Goal: Obtain resource: Download file/media

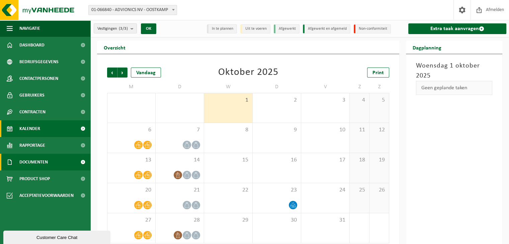
click at [41, 160] on span "Documenten" at bounding box center [33, 162] width 28 height 17
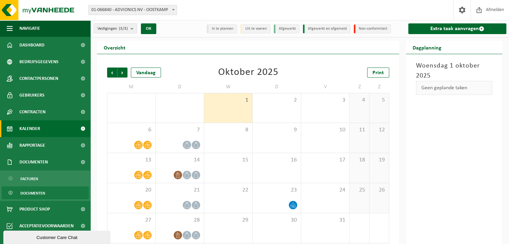
click at [35, 191] on span "Documenten" at bounding box center [32, 193] width 25 height 13
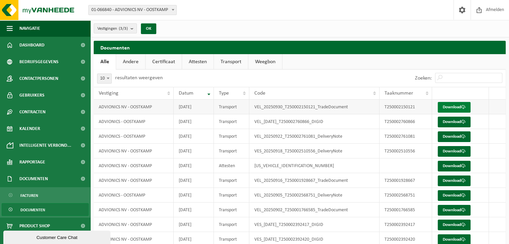
click at [452, 106] on link "Download" at bounding box center [454, 107] width 33 height 11
click at [23, 162] on span "Rapportage" at bounding box center [32, 162] width 26 height 17
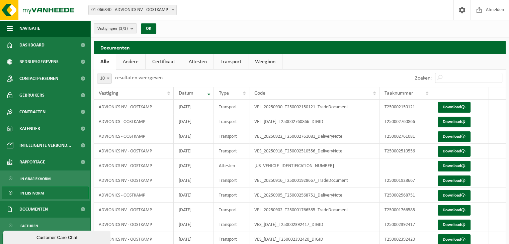
click at [31, 193] on span "In lijstvorm" at bounding box center [31, 193] width 23 height 13
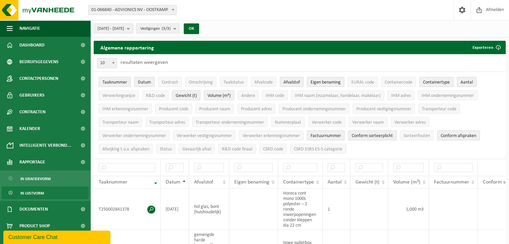
click at [133, 28] on b "submit" at bounding box center [130, 28] width 6 height 9
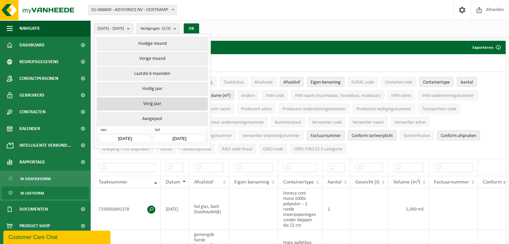
click at [152, 100] on button "Vorig jaar" at bounding box center [152, 103] width 111 height 13
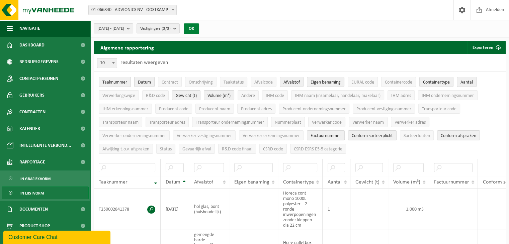
click at [199, 28] on button "OK" at bounding box center [191, 28] width 15 height 11
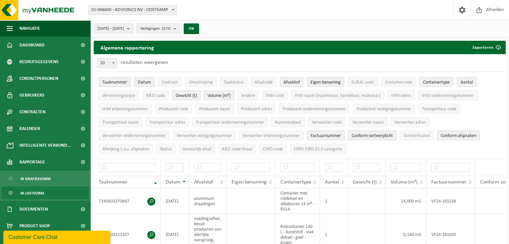
click at [172, 10] on b at bounding box center [173, 10] width 3 height 2
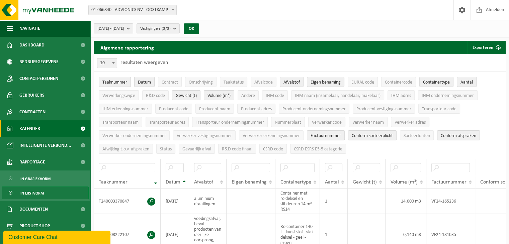
click at [35, 129] on span "Kalender" at bounding box center [29, 128] width 21 height 17
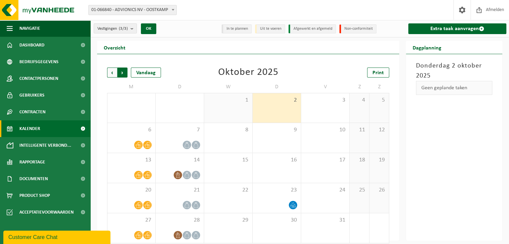
click at [111, 72] on span "Vorige" at bounding box center [112, 73] width 10 height 10
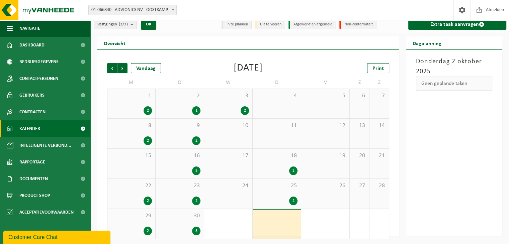
scroll to position [6, 0]
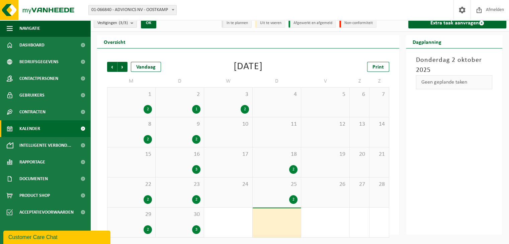
click at [183, 218] on div "30 3" at bounding box center [180, 223] width 48 height 30
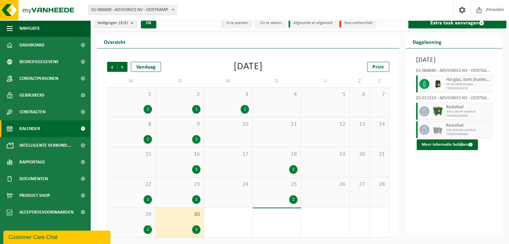
drag, startPoint x: 267, startPoint y: 30, endPoint x: 273, endPoint y: 24, distance: 8.1
click at [268, 30] on div "In te plannen Uit te voeren Afgewerkt en afgemeld Non-conformiteit" at bounding box center [299, 22] width 167 height 17
click at [126, 67] on span "Volgende" at bounding box center [122, 67] width 10 height 10
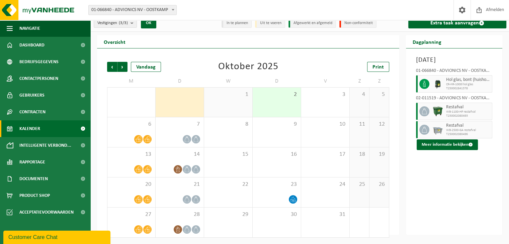
click at [295, 65] on div "Vorige Volgende Vandaag Oktober 2025 Print" at bounding box center [248, 67] width 282 height 10
click at [112, 68] on span "Vorige" at bounding box center [112, 67] width 10 height 10
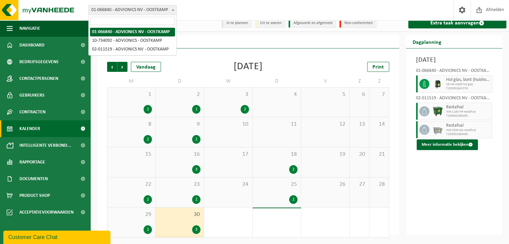
click at [173, 10] on b at bounding box center [173, 10] width 3 height 2
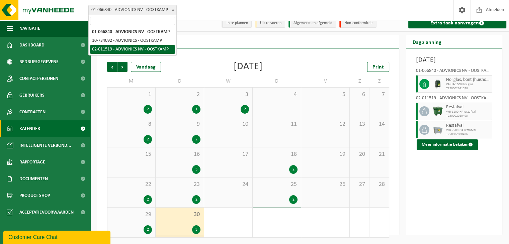
select select "8511"
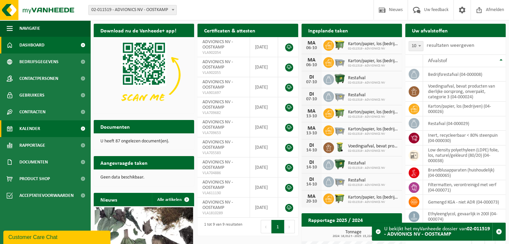
click at [24, 127] on span "Kalender" at bounding box center [29, 128] width 21 height 17
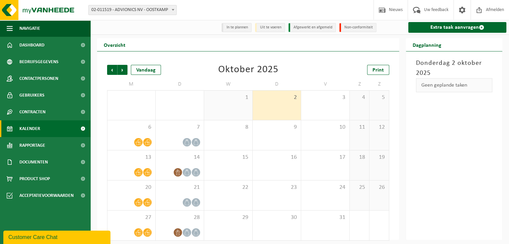
scroll to position [4, 0]
